Goal: Transaction & Acquisition: Purchase product/service

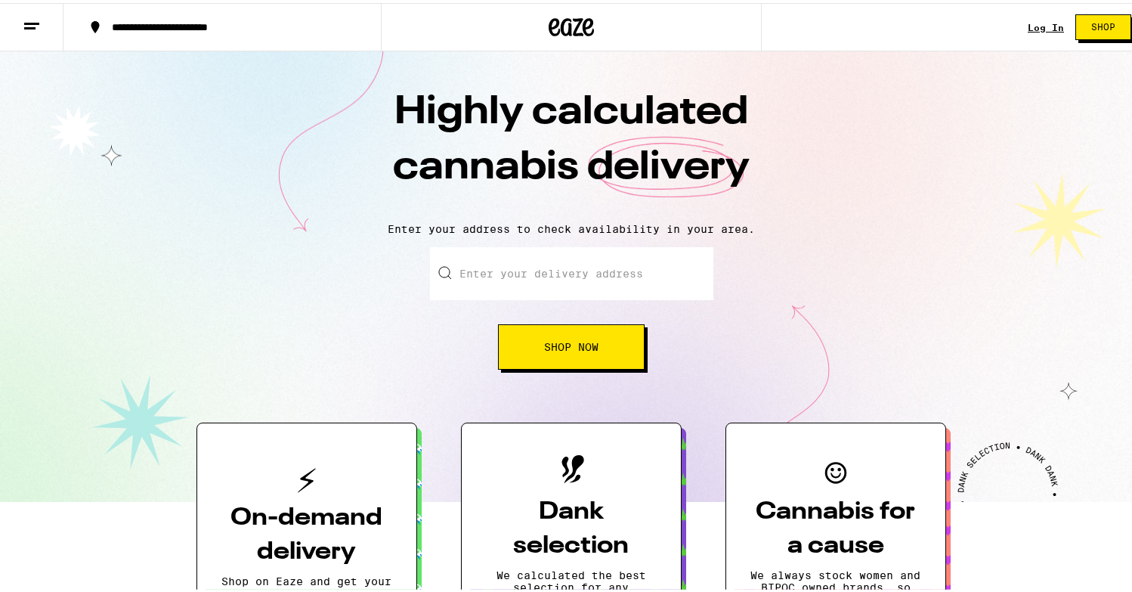
click at [1034, 21] on link "Log In" at bounding box center [1046, 25] width 36 height 10
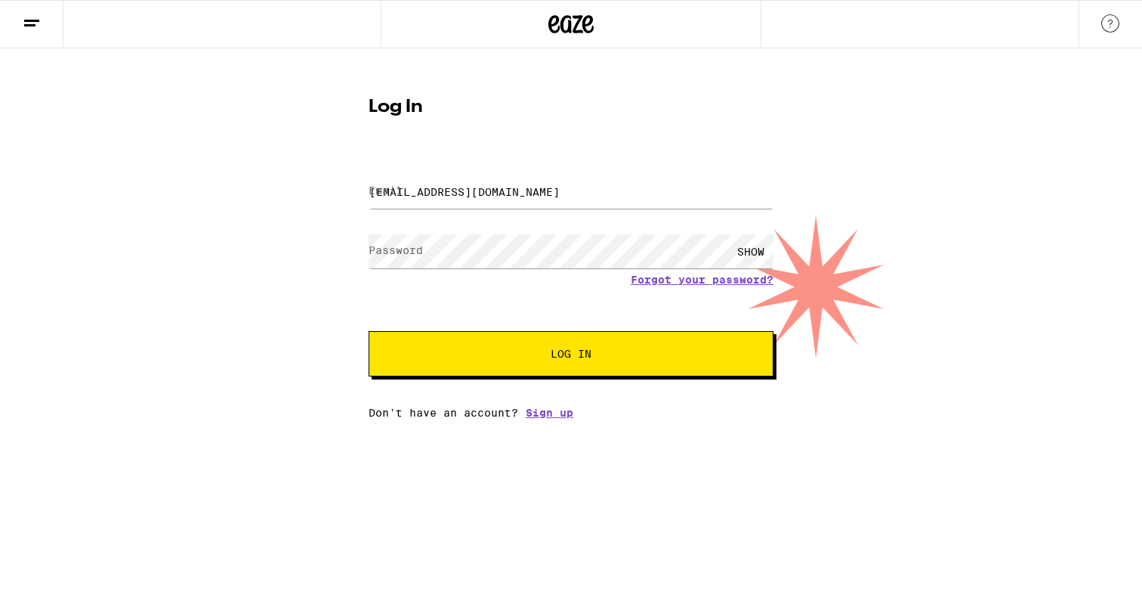
type input "[EMAIL_ADDRESS][DOMAIN_NAME]"
click at [571, 355] on button "Log In" at bounding box center [571, 353] width 405 height 45
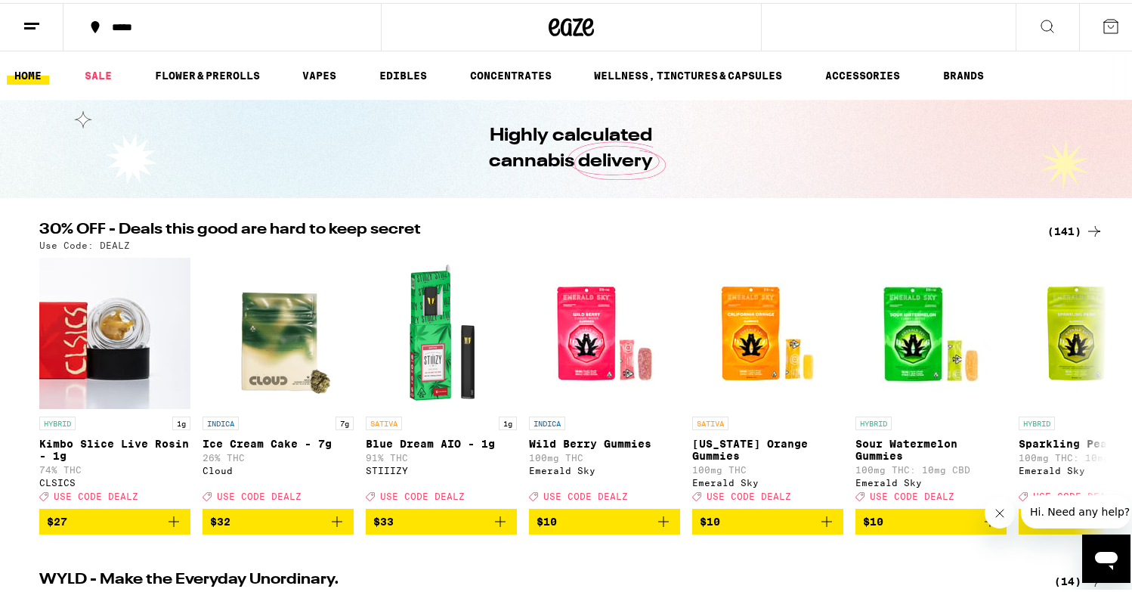
click at [1061, 221] on div "(141)" at bounding box center [1075, 228] width 56 height 18
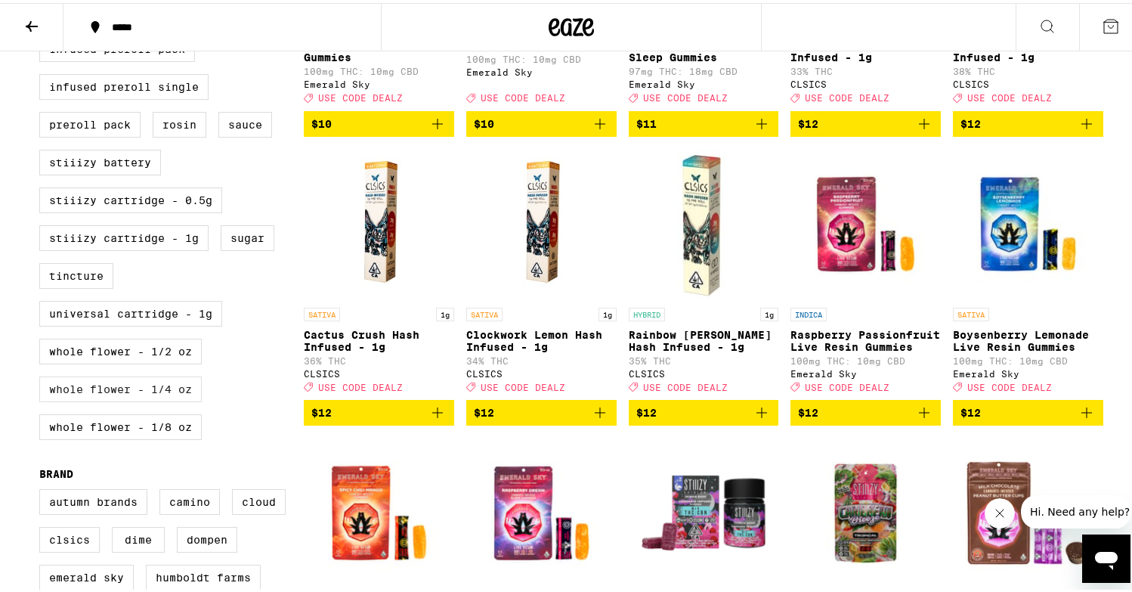
scroll to position [658, 0]
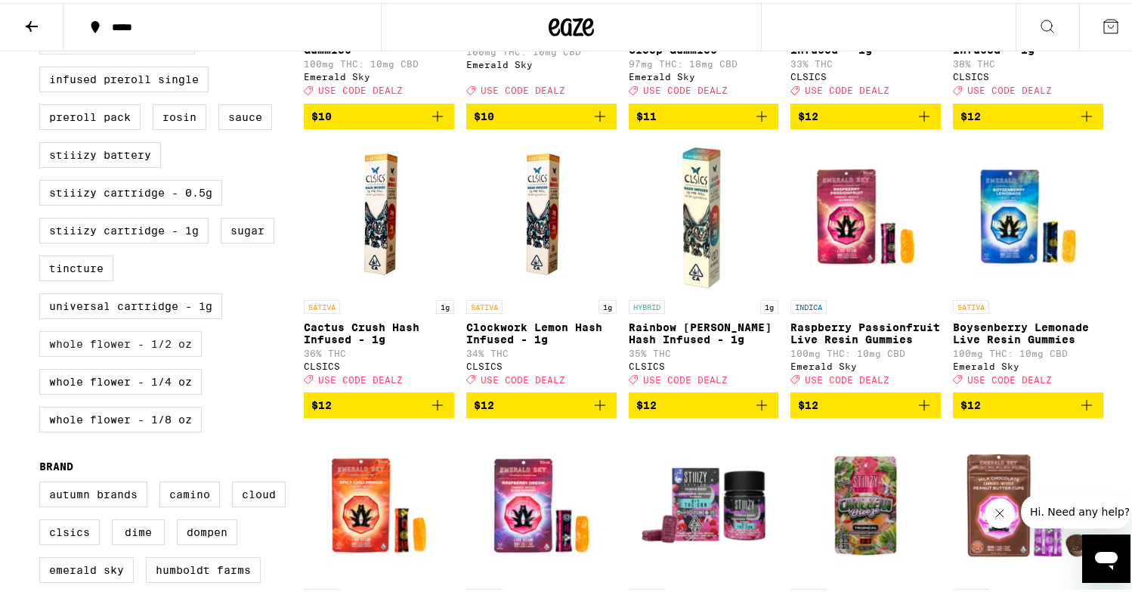
click at [153, 354] on label "Whole Flower - 1/2 oz" at bounding box center [120, 341] width 162 height 26
checkbox input "true"
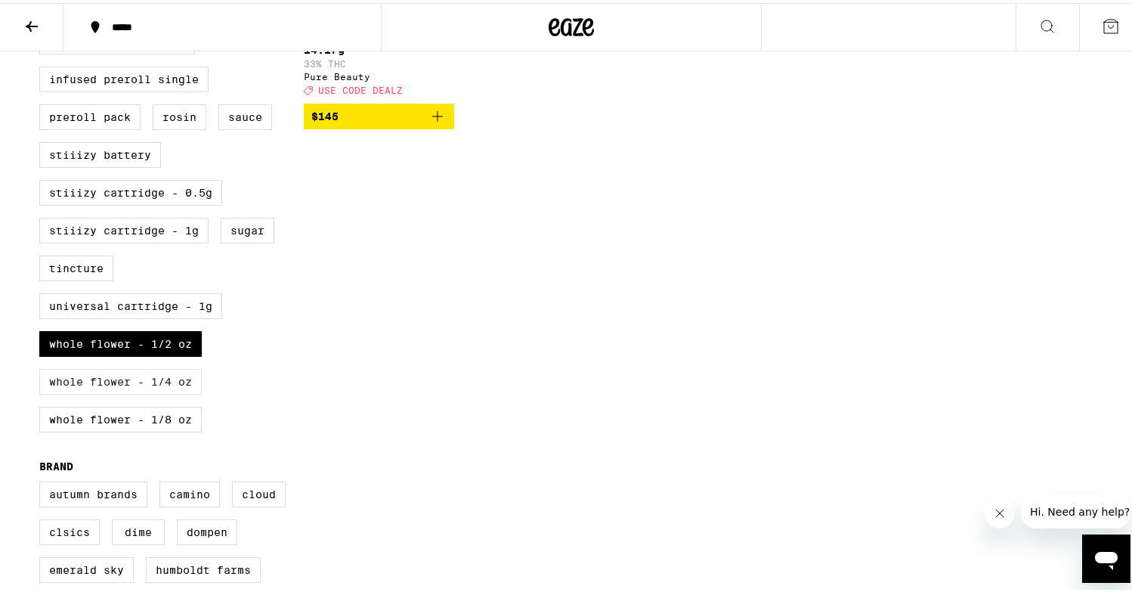
click at [162, 391] on label "Whole Flower - 1/4 oz" at bounding box center [120, 379] width 162 height 26
checkbox input "true"
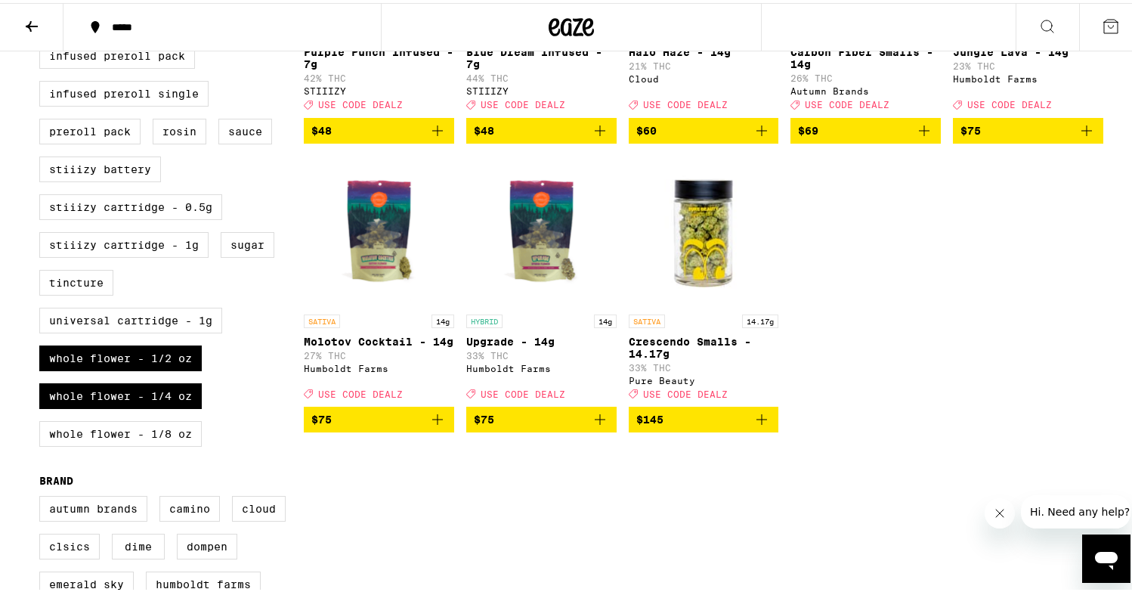
scroll to position [645, 0]
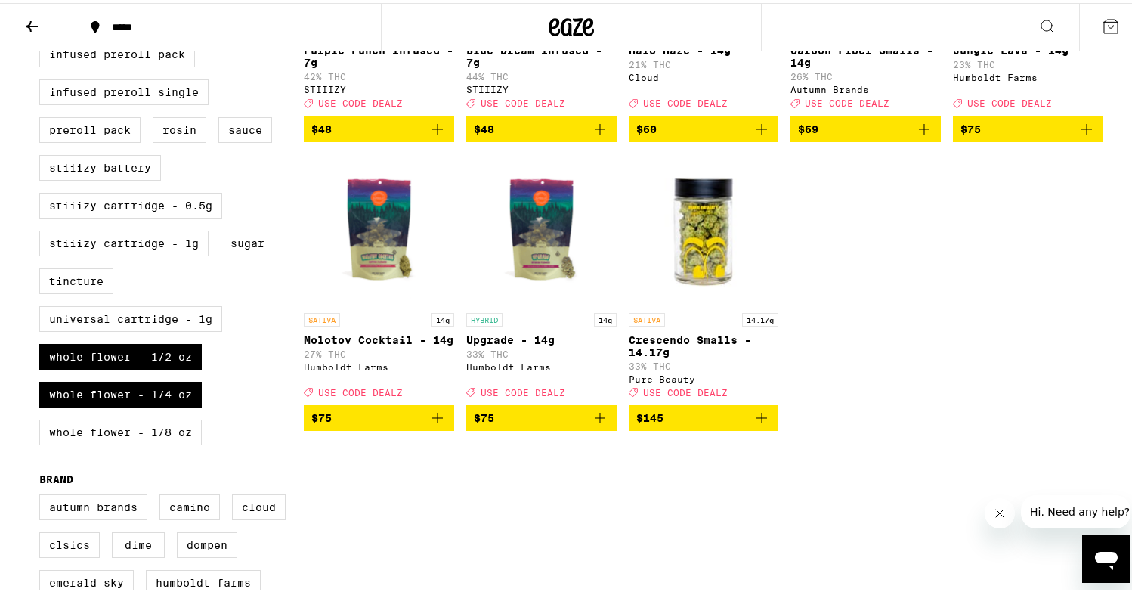
click at [381, 343] on p "Molotov Cocktail - 14g" at bounding box center [379, 337] width 150 height 12
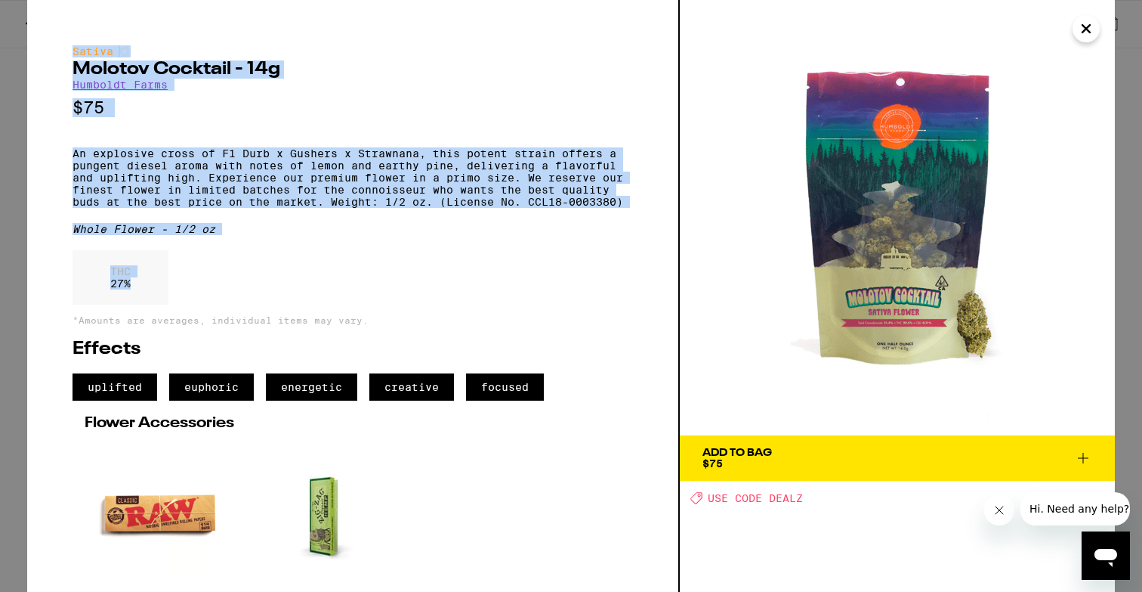
drag, startPoint x: 69, startPoint y: 54, endPoint x: 258, endPoint y: 314, distance: 321.9
click at [258, 314] on div "Sativa Molotov Cocktail - 14g Humboldt Farms $75 An explosive cross of F1 Durb …" at bounding box center [353, 296] width 653 height 592
copy div "Sativa Molotov Cocktail - 14g Humboldt Farms $75 An explosive cross of F1 Durb …"
drag, startPoint x: 100, startPoint y: 587, endPoint x: 225, endPoint y: 316, distance: 298.9
click at [225, 312] on div "THC 27 %" at bounding box center [353, 281] width 561 height 62
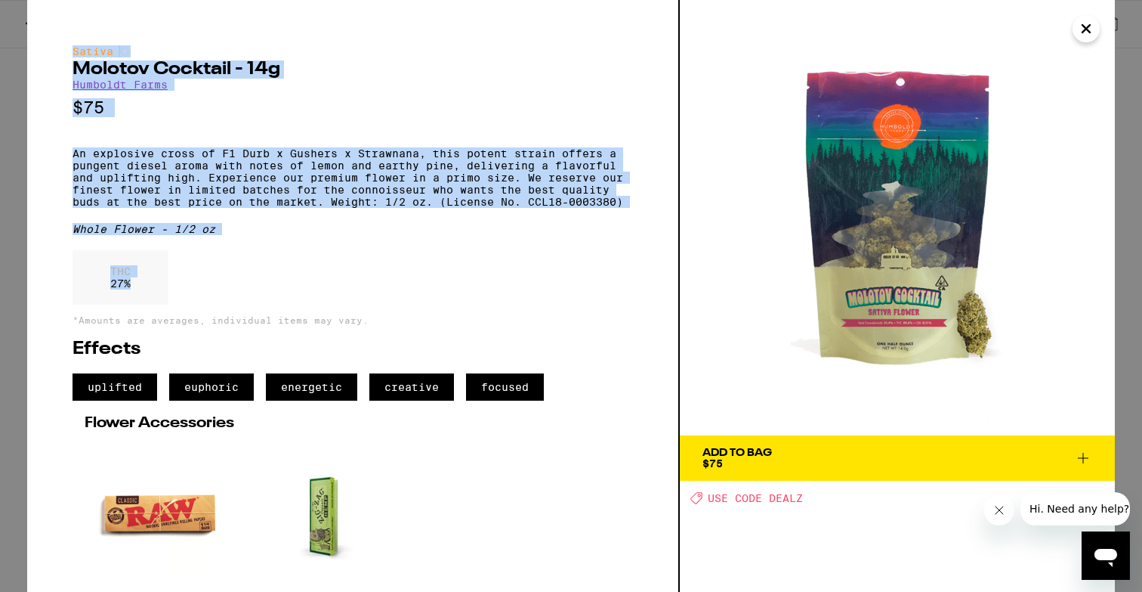
click at [744, 447] on button "Add To Bag $75" at bounding box center [897, 457] width 435 height 45
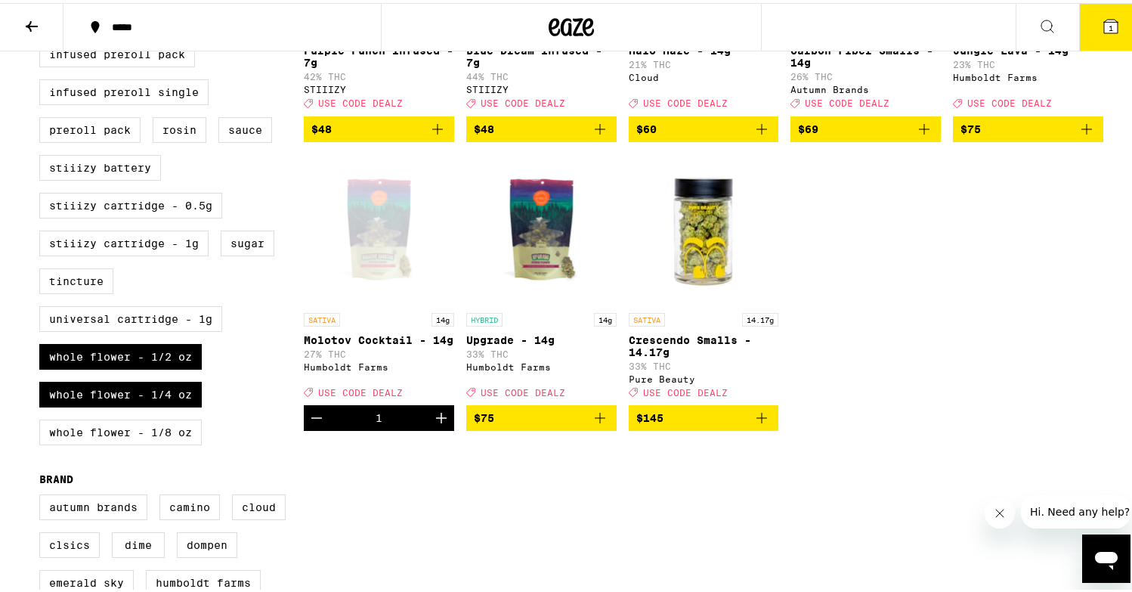
click at [498, 424] on span "$75" at bounding box center [541, 415] width 135 height 18
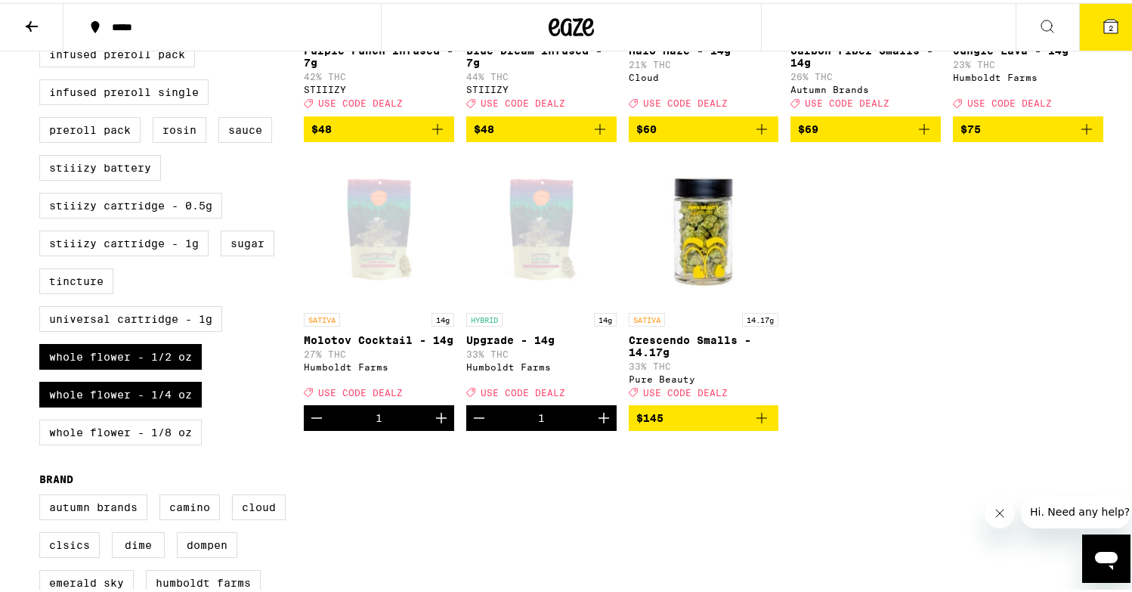
click at [677, 355] on p "Crescendo Smalls - 14.17g" at bounding box center [704, 343] width 150 height 24
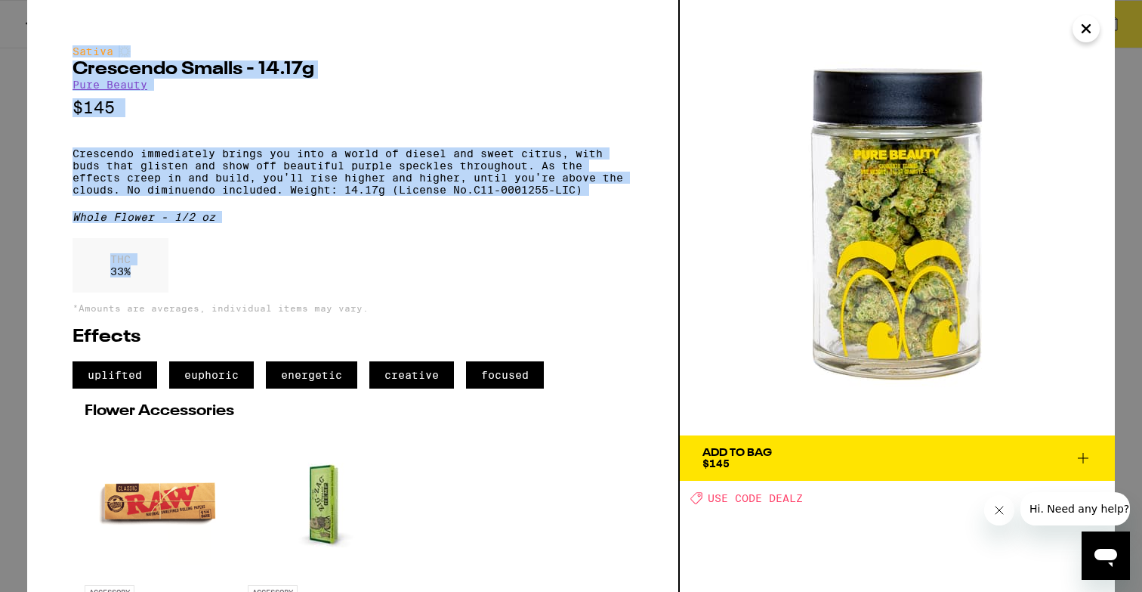
drag, startPoint x: 65, startPoint y: 51, endPoint x: 255, endPoint y: 306, distance: 317.5
click at [255, 306] on div "Sativa Crescendo Smalls - 14.17g Pure Beauty $145 Crescendo immediately brings …" at bounding box center [353, 296] width 653 height 592
copy div "Sativa Crescendo Smalls - 14.17g Pure Beauty $145 Crescendo immediately brings …"
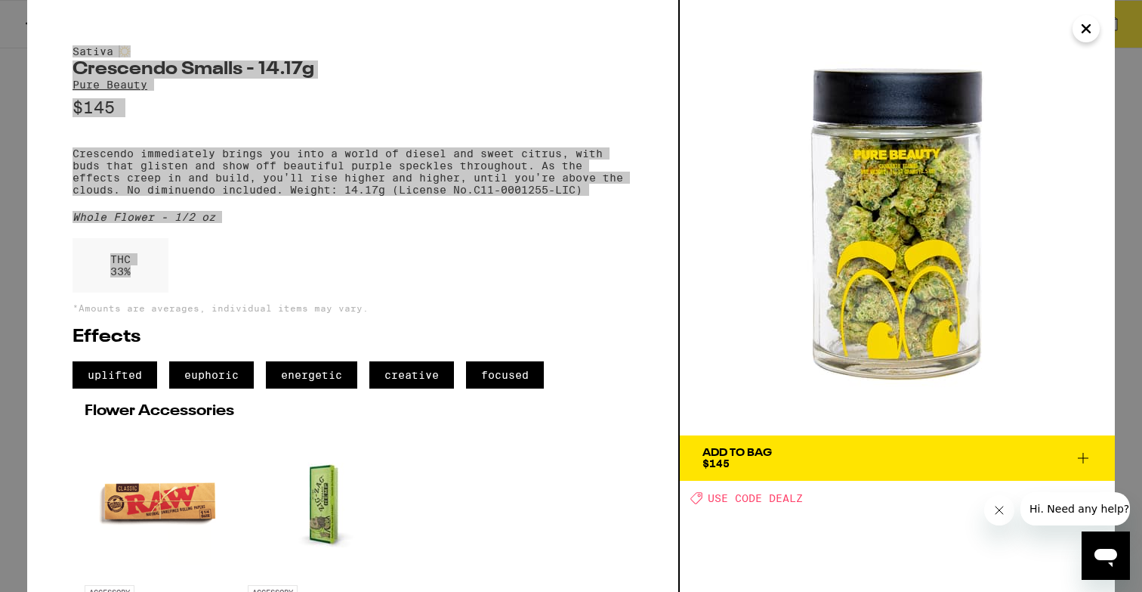
click at [243, 246] on div "Sativa Crescendo Smalls - 14.17g Pure Beauty $145 Crescendo immediately brings …" at bounding box center [353, 360] width 561 height 631
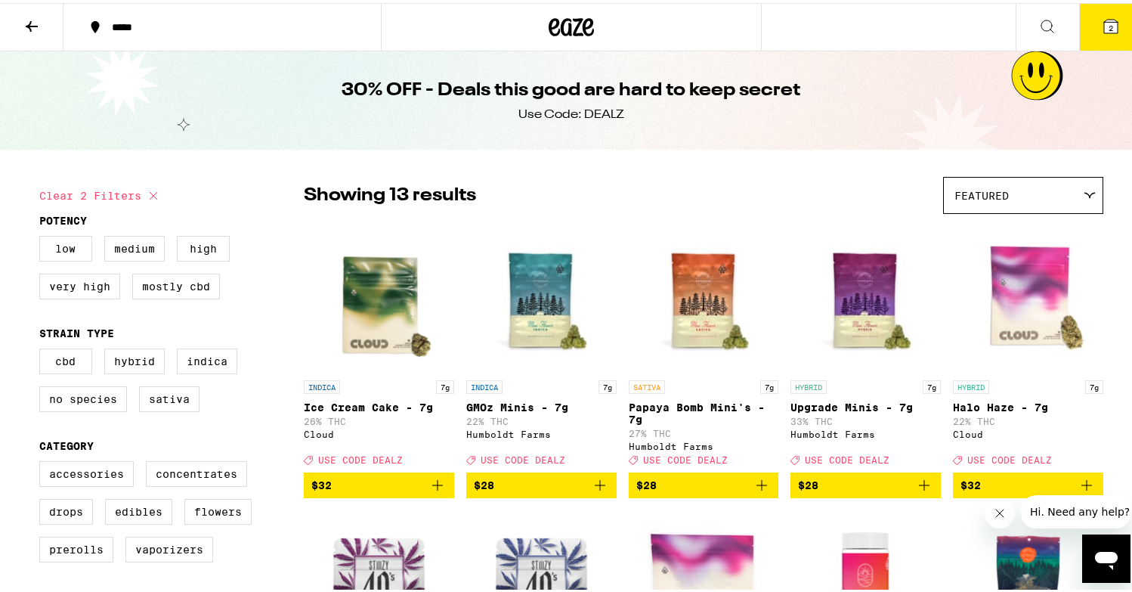
click at [1105, 27] on icon at bounding box center [1111, 24] width 14 height 14
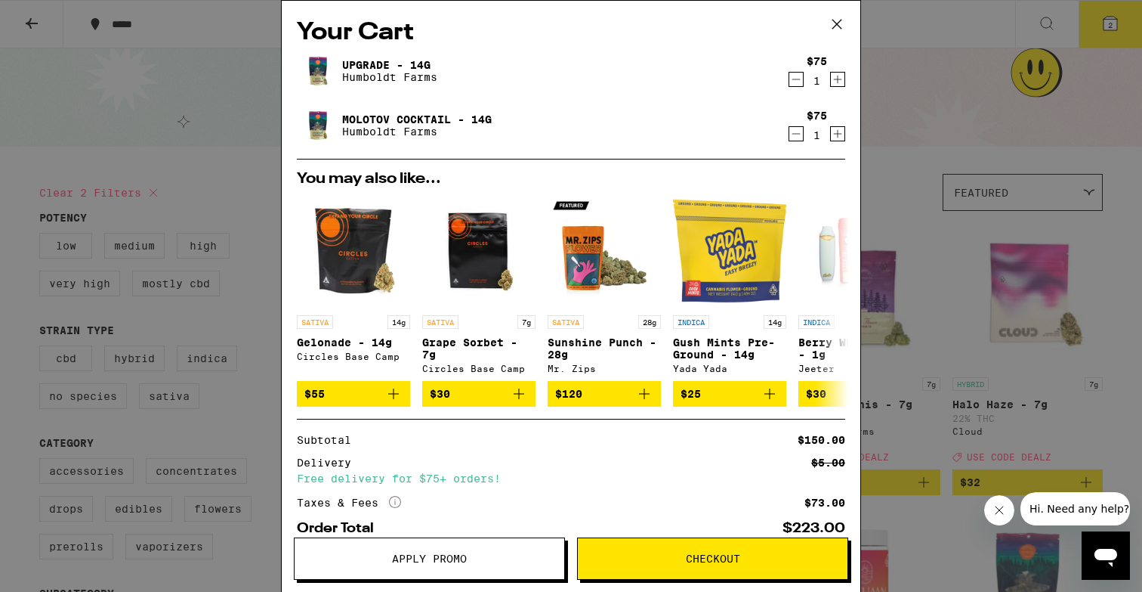
click at [481, 556] on span "Apply Promo" at bounding box center [430, 558] width 270 height 11
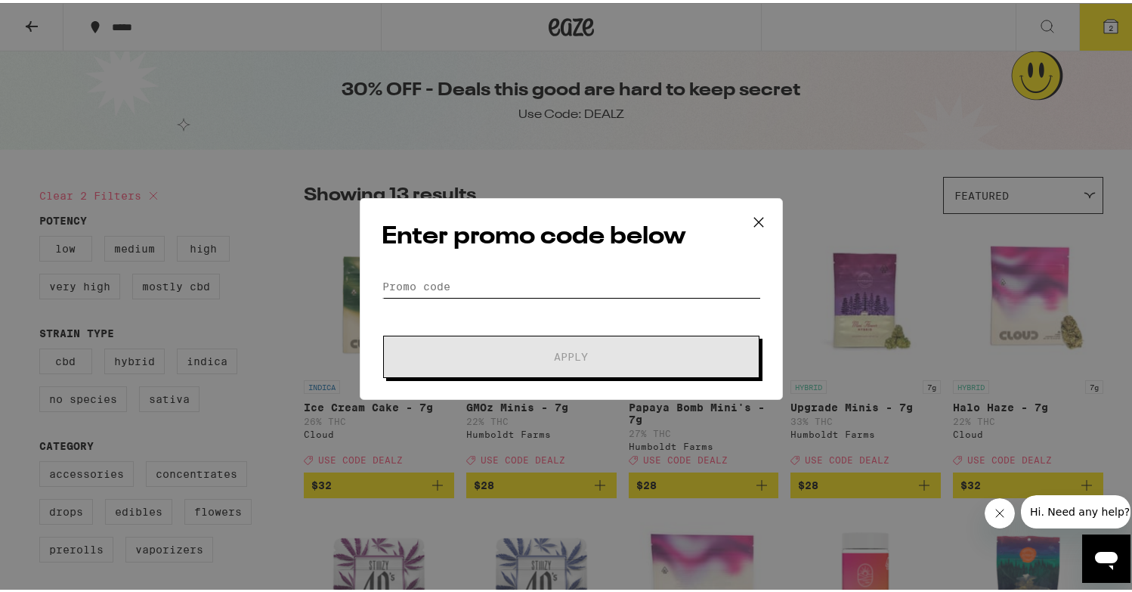
click at [438, 283] on input "Promo Code" at bounding box center [571, 283] width 379 height 23
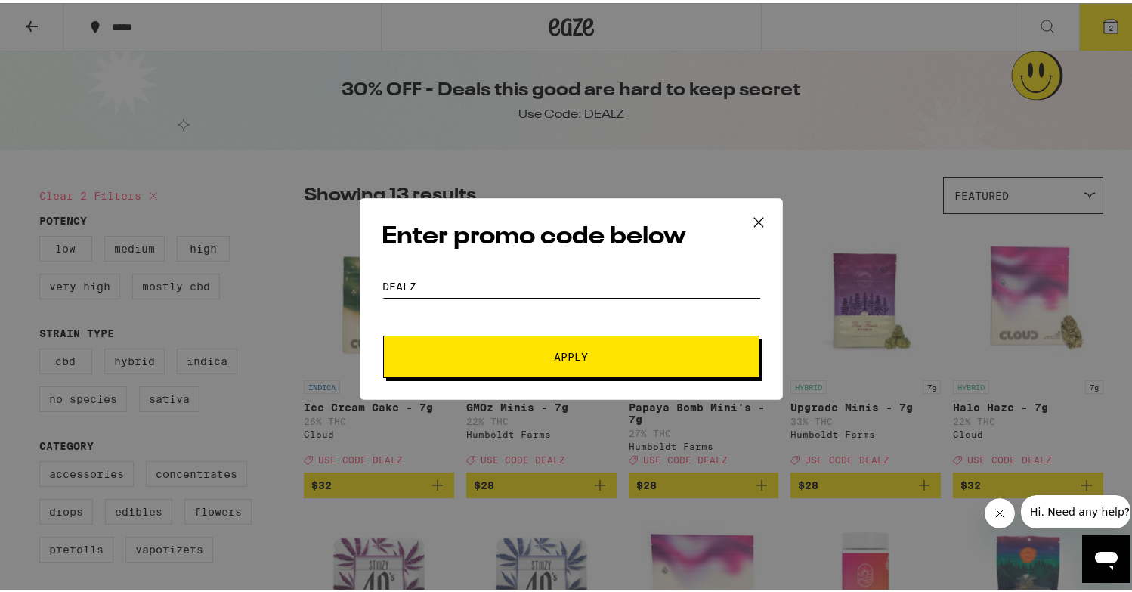
type input "DEALZ"
click at [462, 342] on button "Apply" at bounding box center [571, 353] width 376 height 42
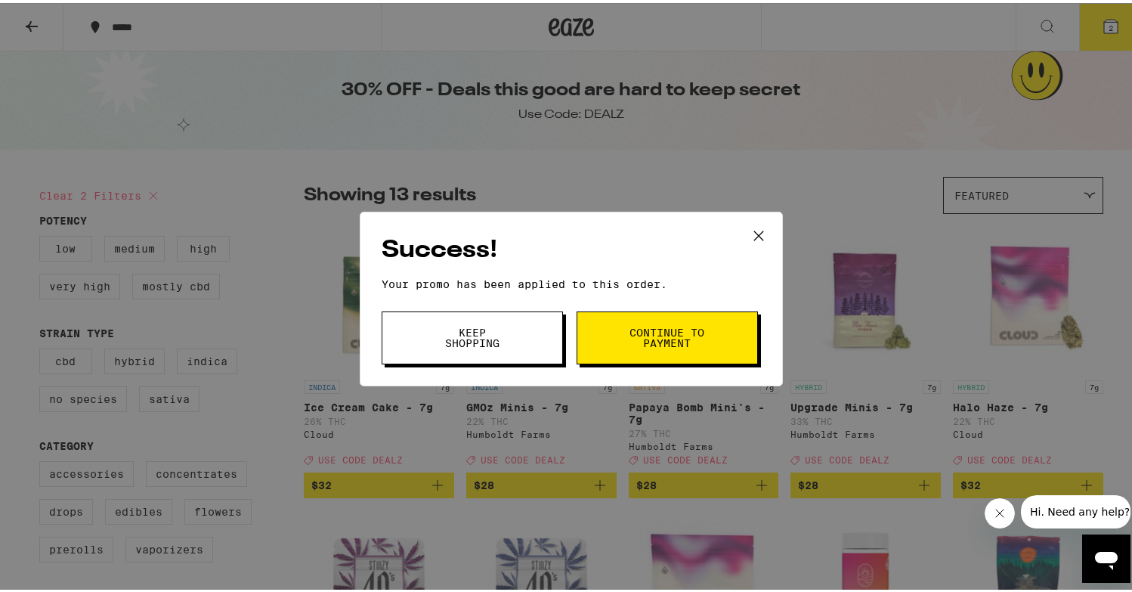
click at [681, 363] on div "Success! Your promo has been applied to this order. Promo Code DEALZ Keep Shopp…" at bounding box center [571, 296] width 423 height 175
click at [666, 348] on button "Continue to payment" at bounding box center [667, 334] width 181 height 53
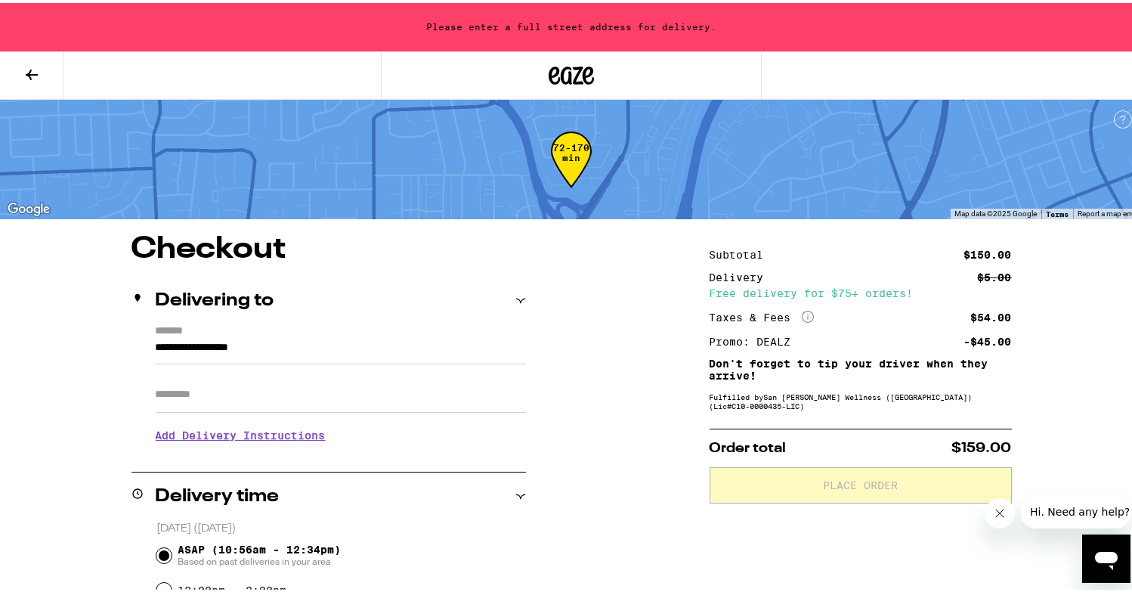
click at [329, 341] on input "**********" at bounding box center [341, 348] width 370 height 26
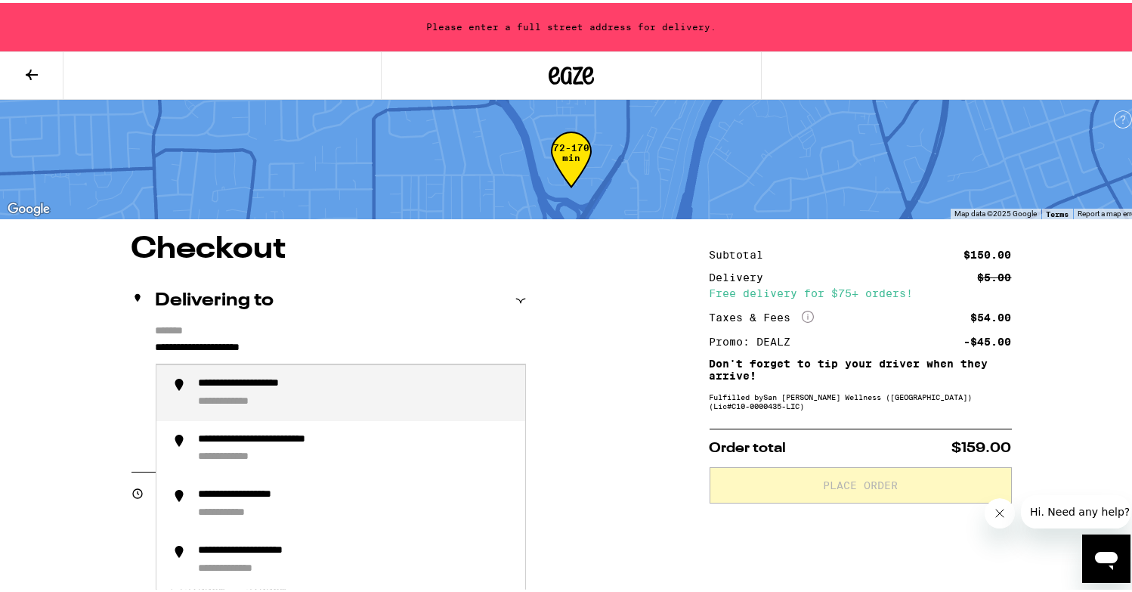
click at [357, 381] on div "**********" at bounding box center [356, 390] width 314 height 32
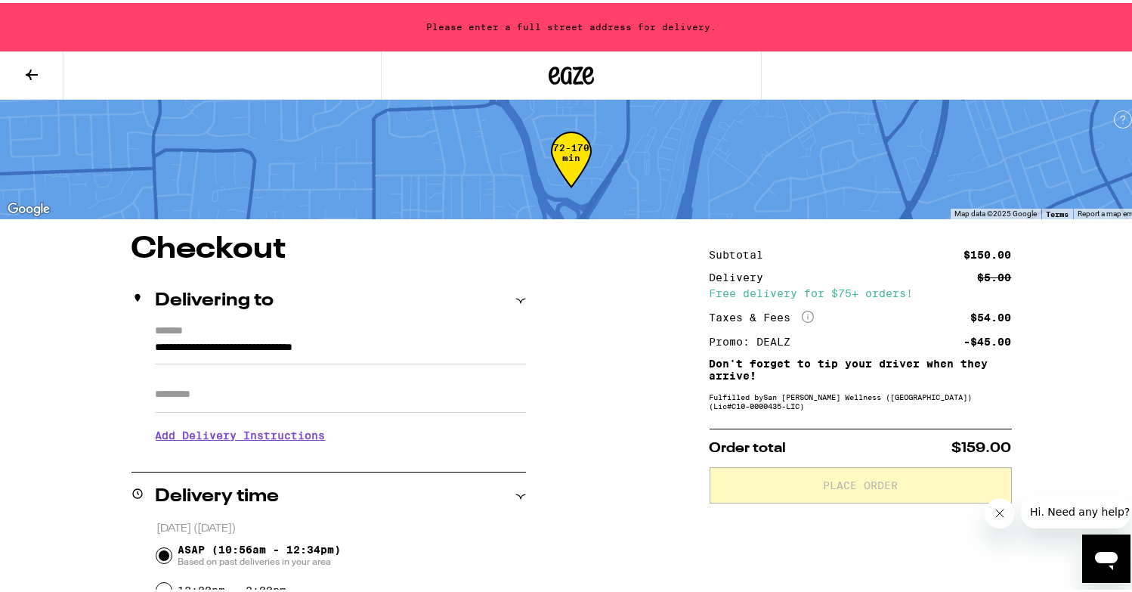
type input "**********"
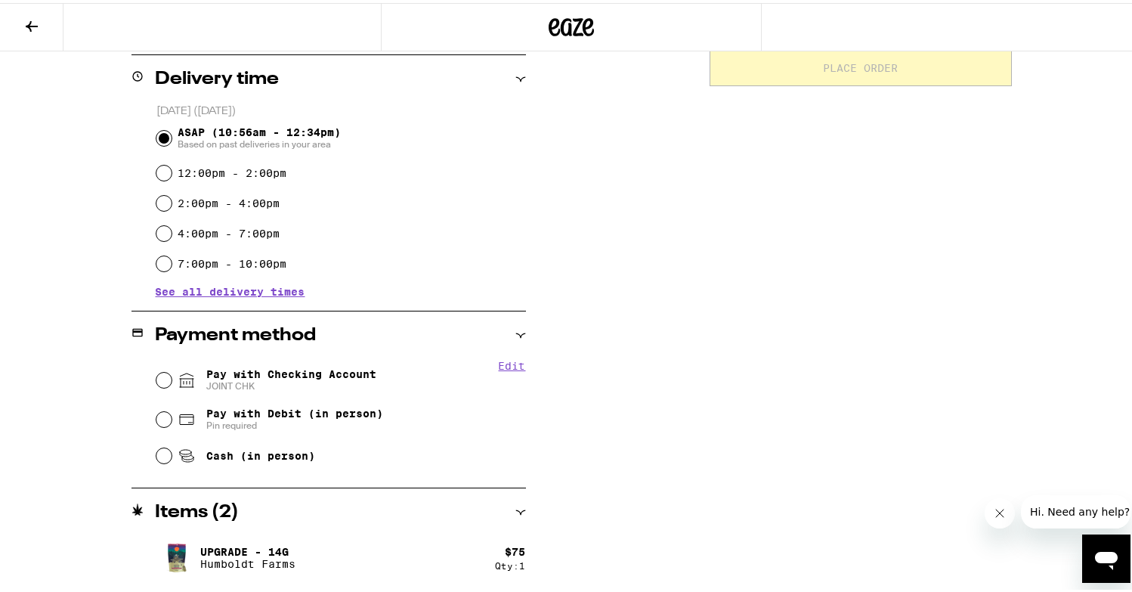
scroll to position [378, 0]
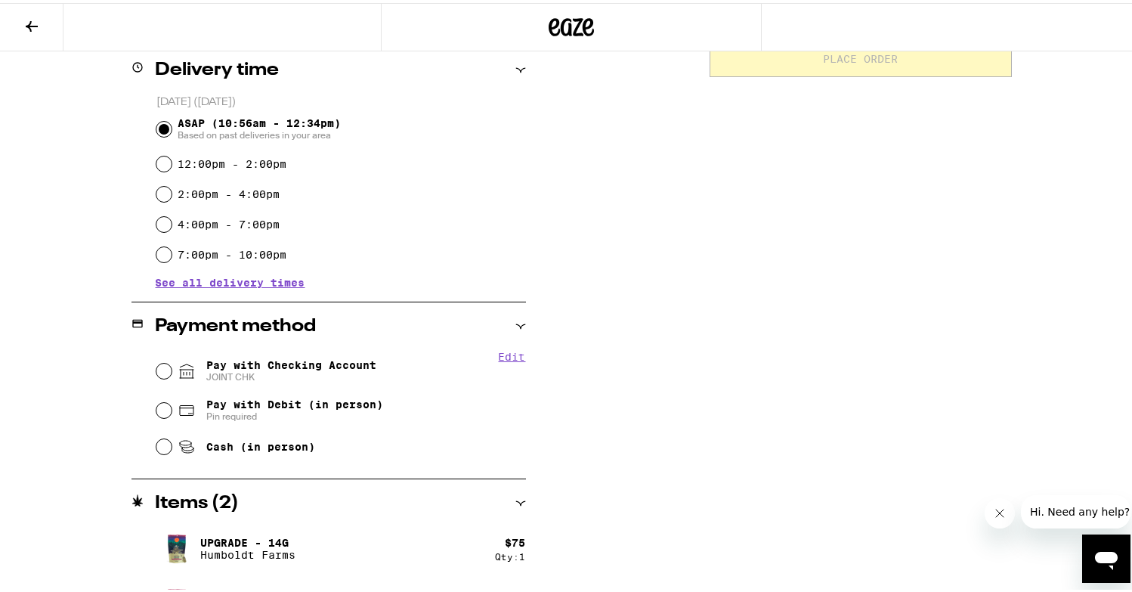
click at [163, 365] on input "Pay with Checking Account JOINT CHK" at bounding box center [163, 367] width 15 height 15
radio input "true"
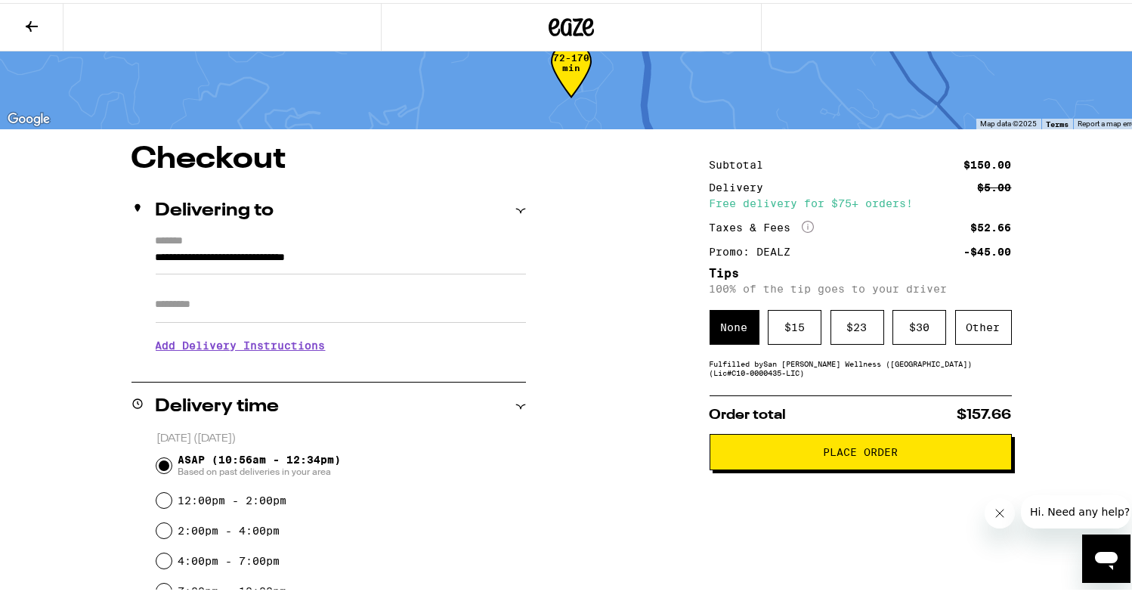
scroll to position [29, 0]
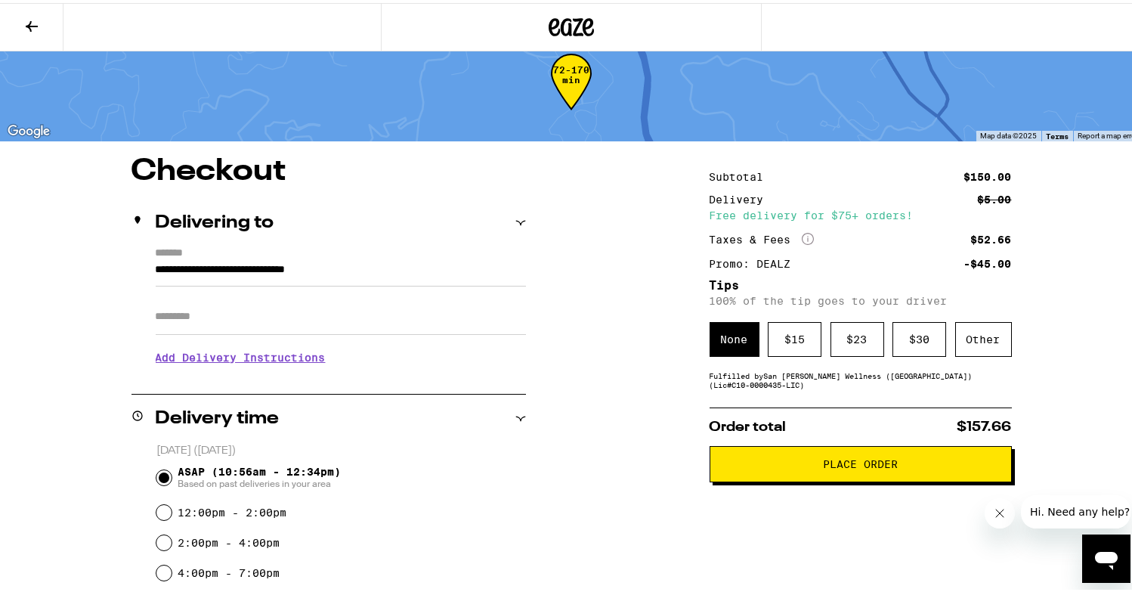
click at [278, 353] on h3 "Add Delivery Instructions" at bounding box center [341, 354] width 370 height 35
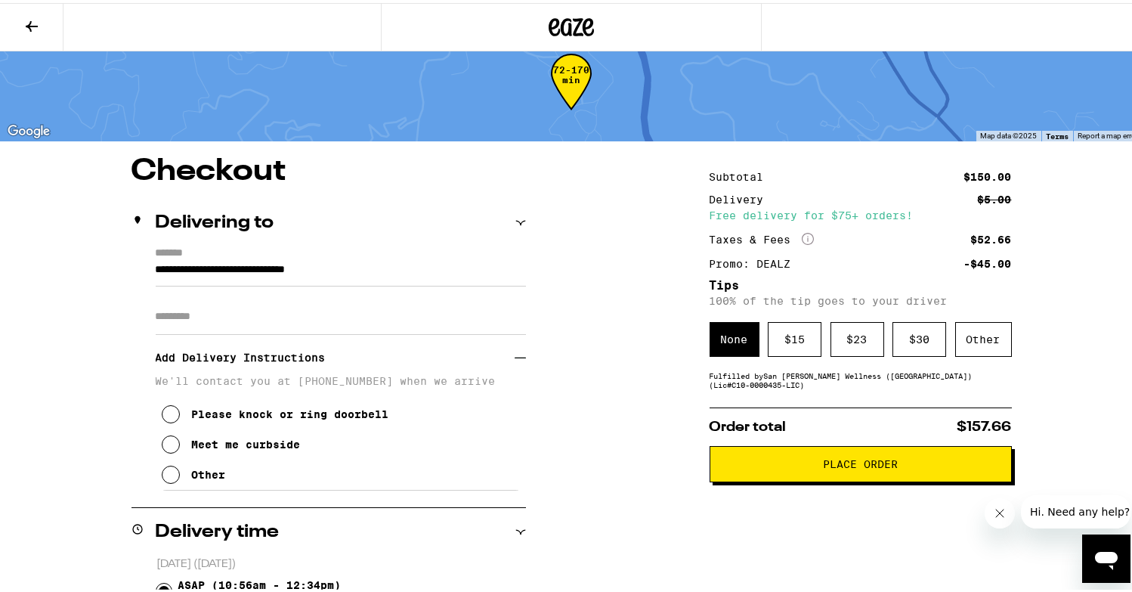
click at [166, 477] on icon at bounding box center [171, 471] width 18 height 18
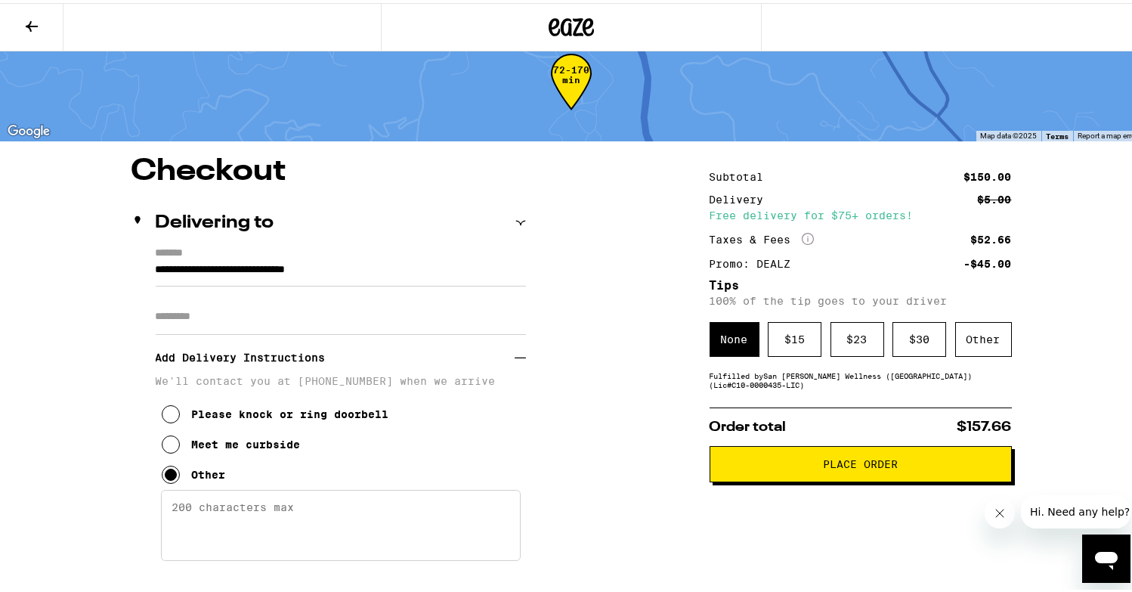
click at [232, 515] on textarea "Enter any other delivery instructions you want driver to know" at bounding box center [341, 522] width 360 height 71
type textarea "I"
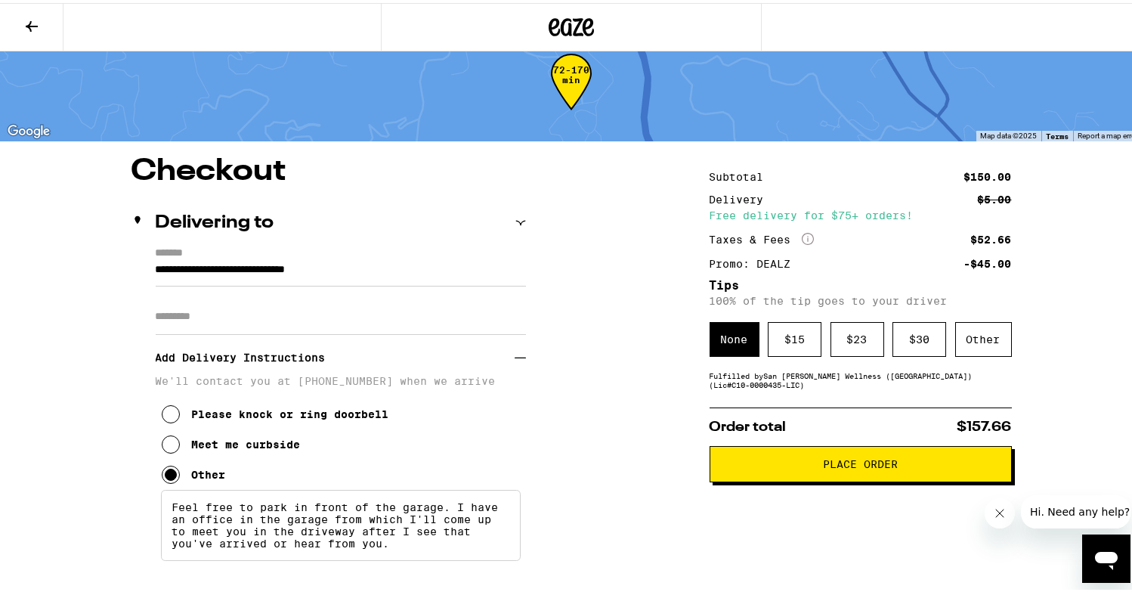
click at [435, 515] on textarea "Feel free to park in front of the garage. I have an office in the garage from w…" at bounding box center [341, 522] width 360 height 71
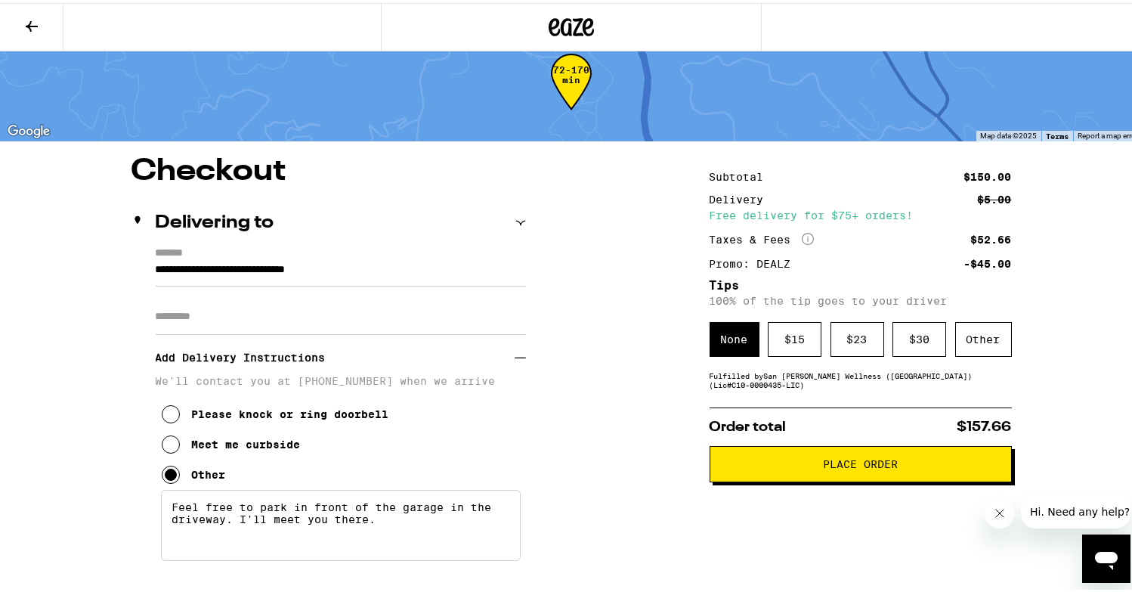
click at [264, 511] on textarea "Feel free to park in front of the garage in the driveway. I'll meet you there." at bounding box center [341, 522] width 360 height 71
type textarea "Please park in front of the garage in the driveway. I'll meet you there."
click at [969, 346] on div "Other" at bounding box center [983, 336] width 57 height 35
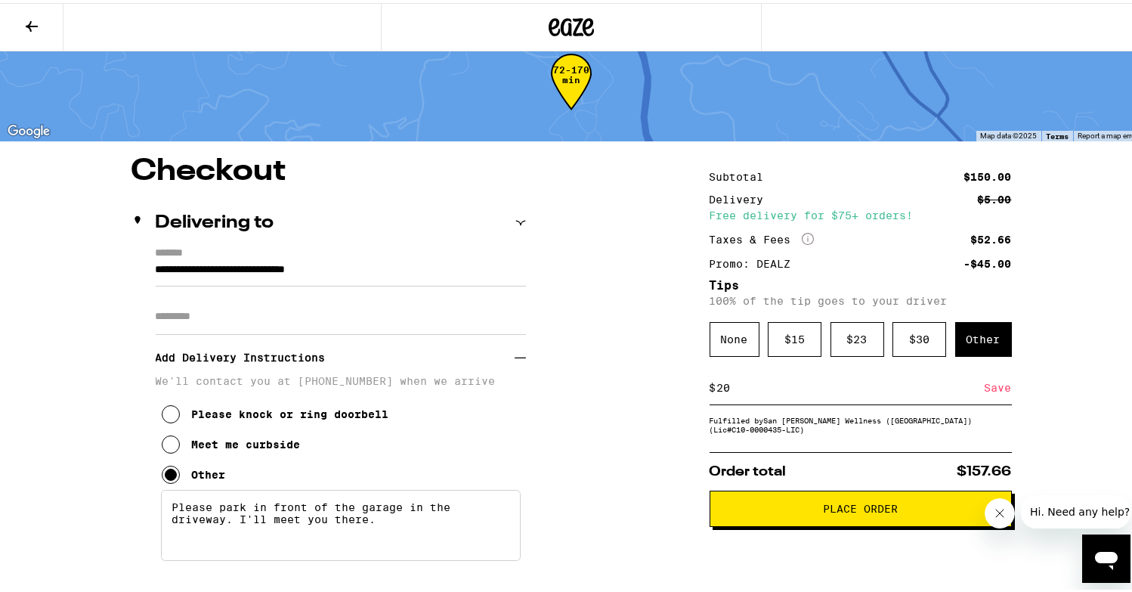
type input "20"
click at [994, 385] on div "Save" at bounding box center [998, 384] width 27 height 33
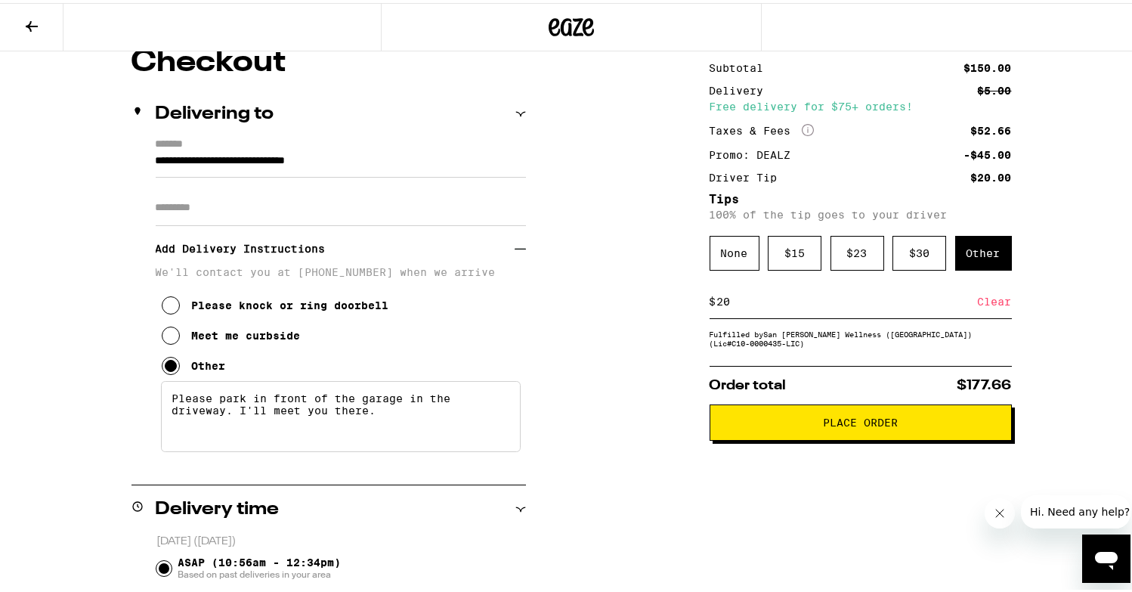
scroll to position [144, 0]
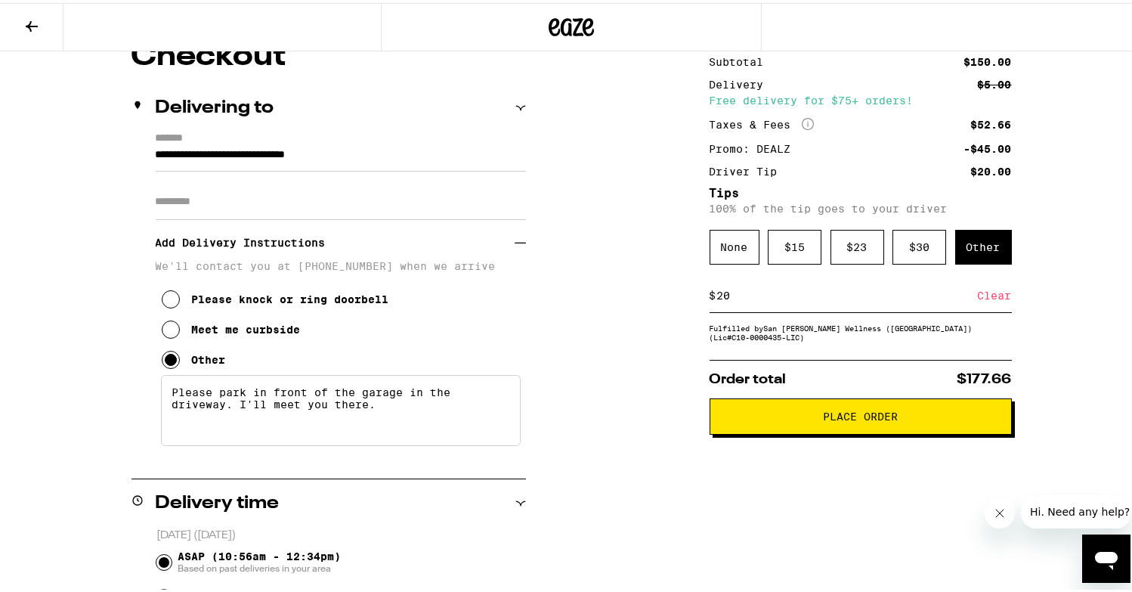
click at [804, 428] on button "Place Order" at bounding box center [861, 413] width 302 height 36
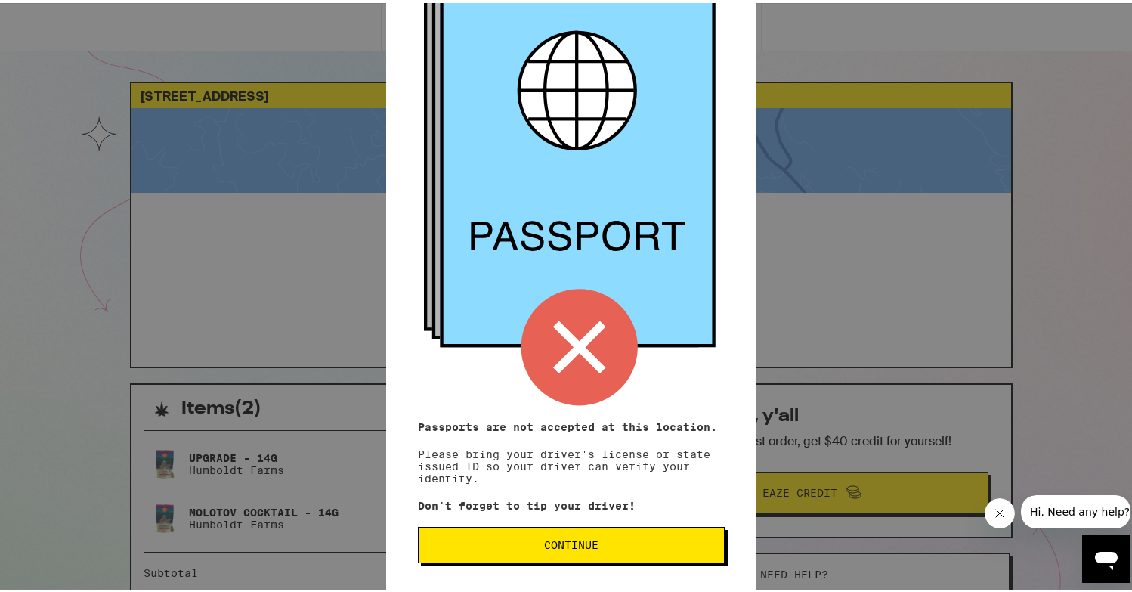
scroll to position [123, 0]
click at [578, 465] on p "Passports are not accepted at this location. Please bring your driver's license…" at bounding box center [571, 449] width 307 height 63
click at [571, 536] on span "Continue" at bounding box center [571, 541] width 54 height 11
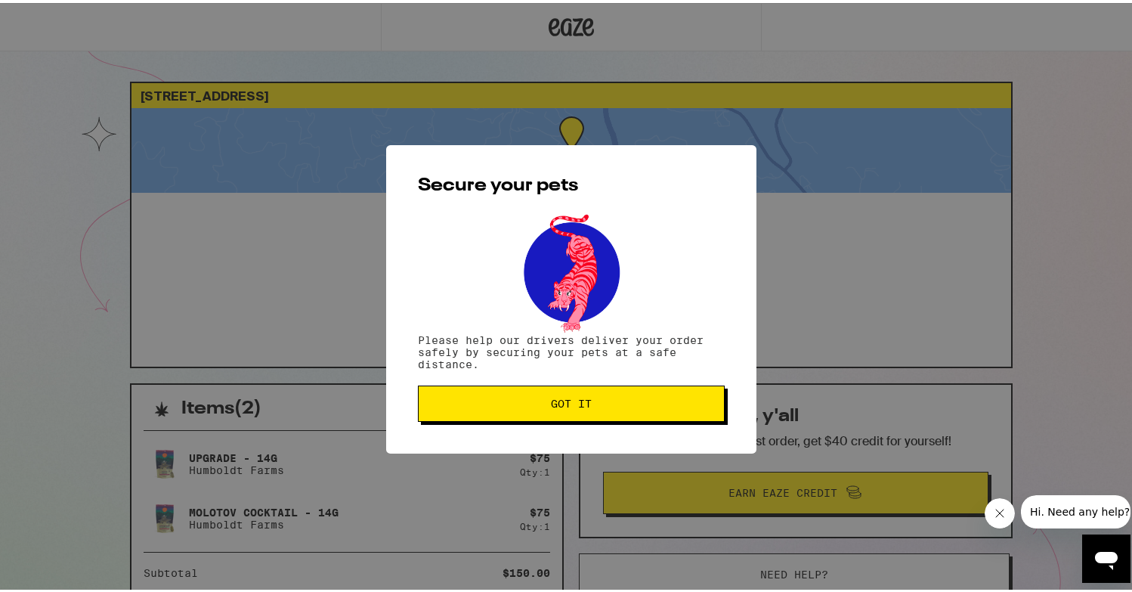
click at [556, 397] on span "Got it" at bounding box center [571, 400] width 41 height 11
